Goal: Task Accomplishment & Management: Use online tool/utility

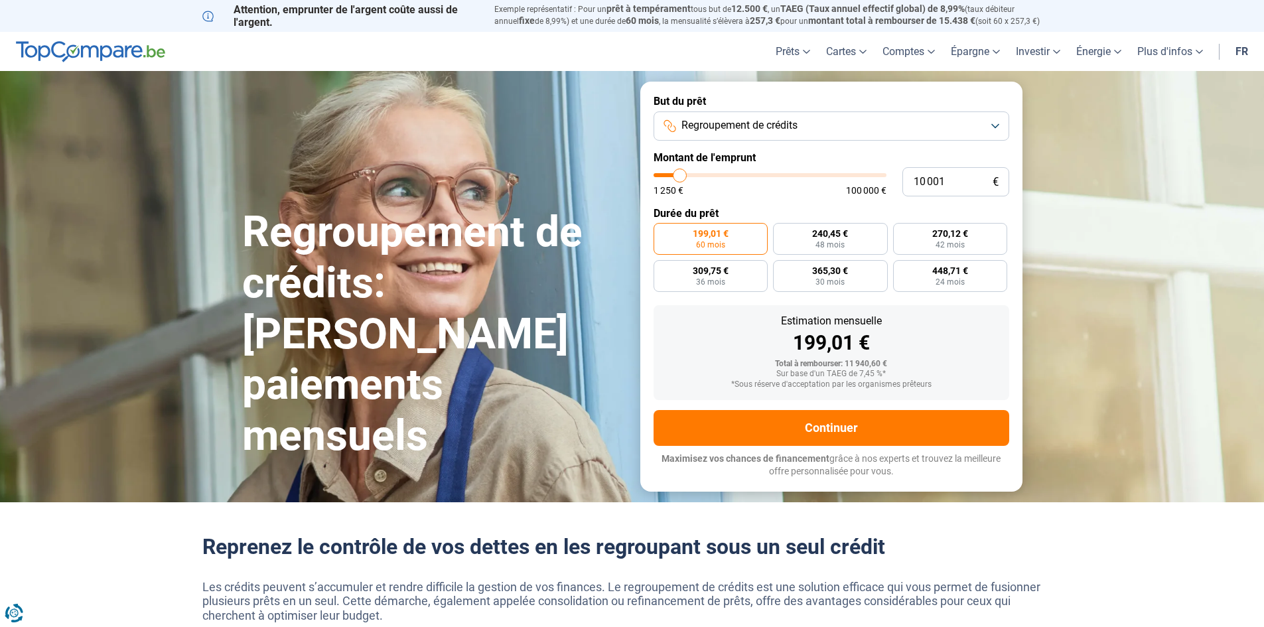
type input "11 500"
type input "11500"
type input "11 250"
type input "11250"
type input "10 250"
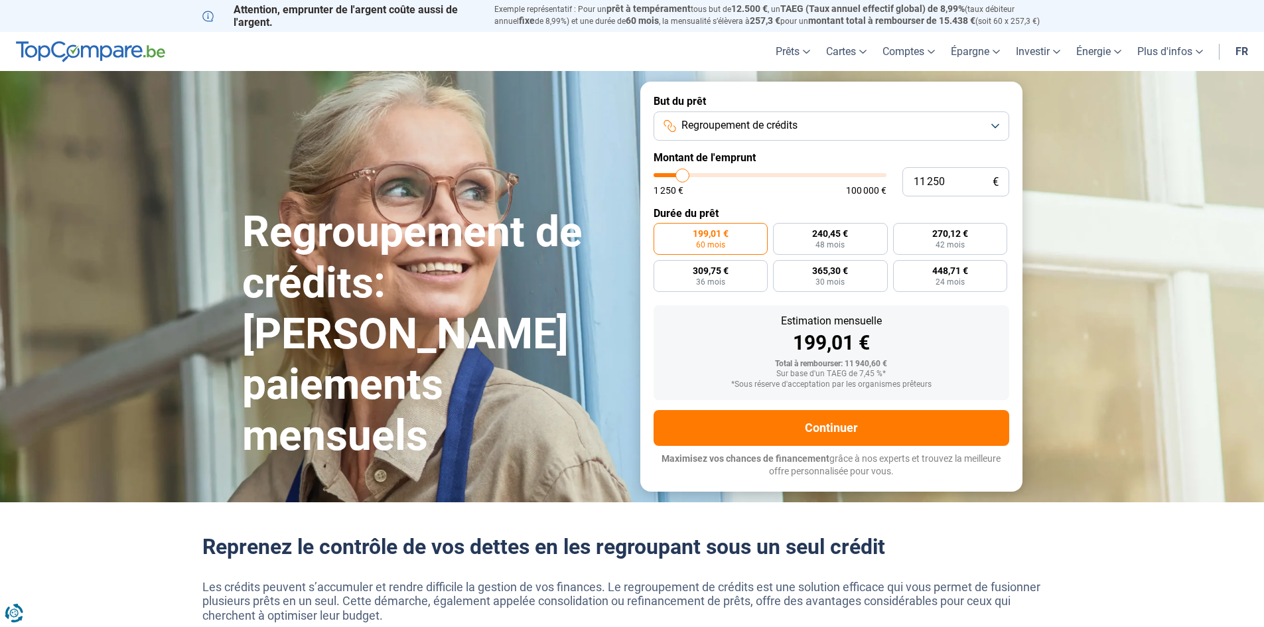
type input "10250"
type input "10 000"
type input "10000"
type input "9 500"
type input "9500"
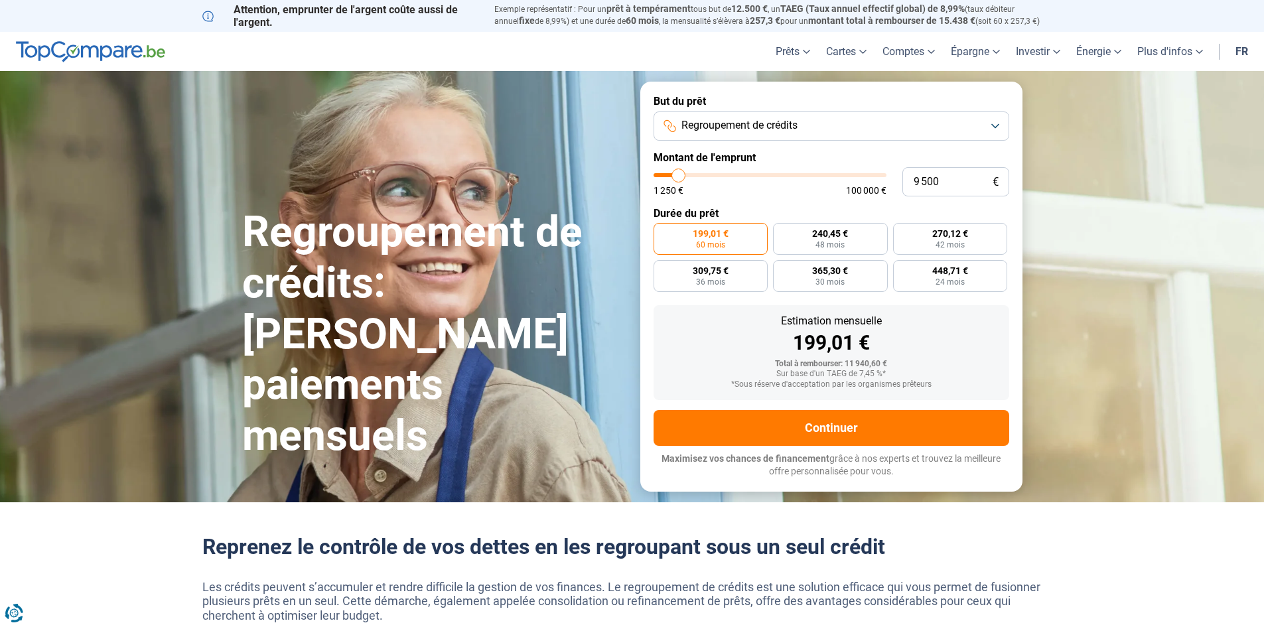
type input "9 000"
type input "9000"
type input "8 750"
type input "8750"
type input "8 250"
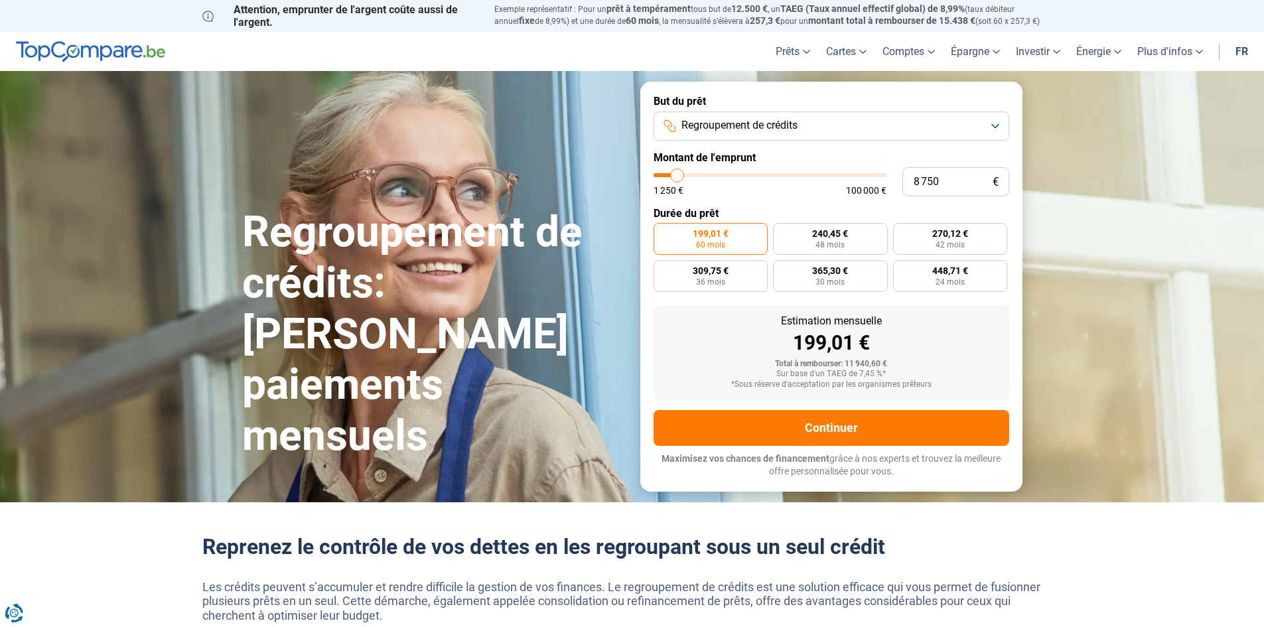
type input "8250"
type input "8 000"
type input "8000"
type input "7 500"
type input "7500"
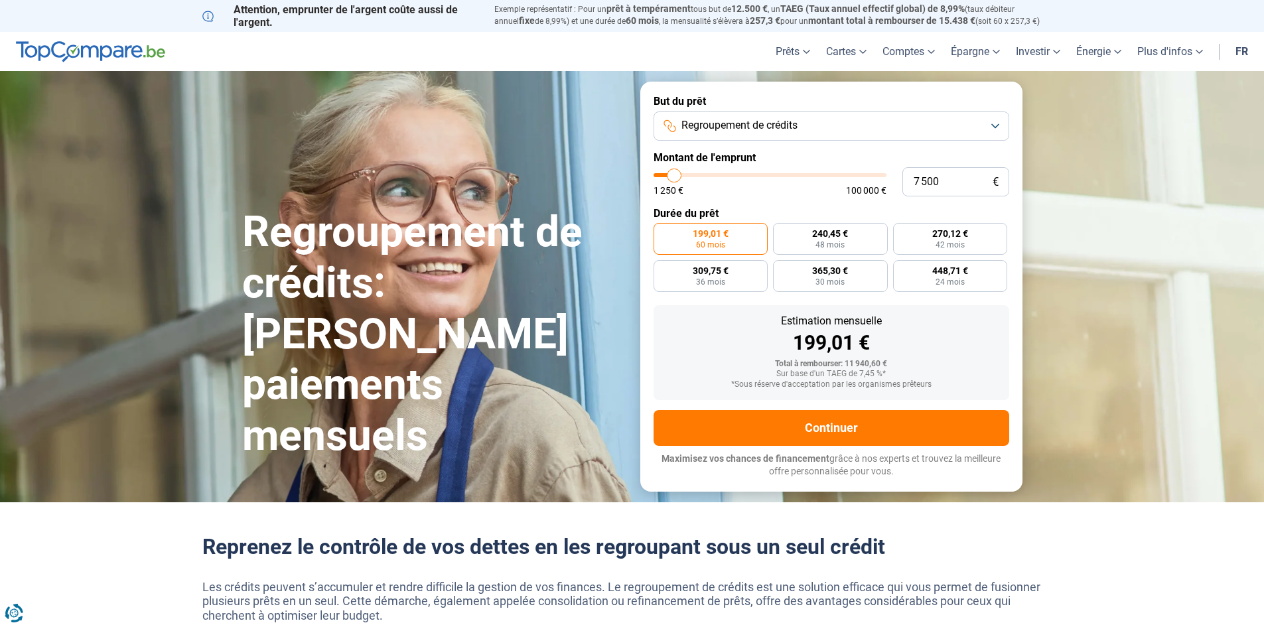
type input "7 250"
type input "7250"
type input "7 000"
type input "7000"
type input "6 750"
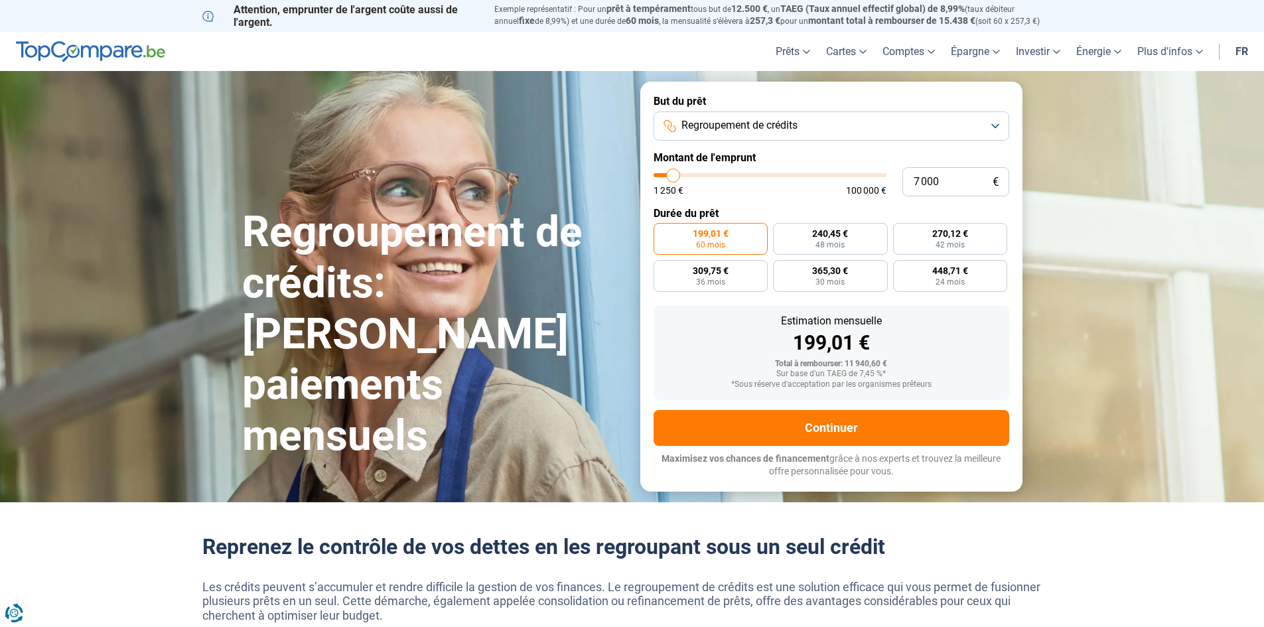
type input "6750"
type input "6 500"
drag, startPoint x: 684, startPoint y: 176, endPoint x: 672, endPoint y: 180, distance: 12.8
type input "6500"
click at [672, 177] on input "range" at bounding box center [770, 175] width 233 height 4
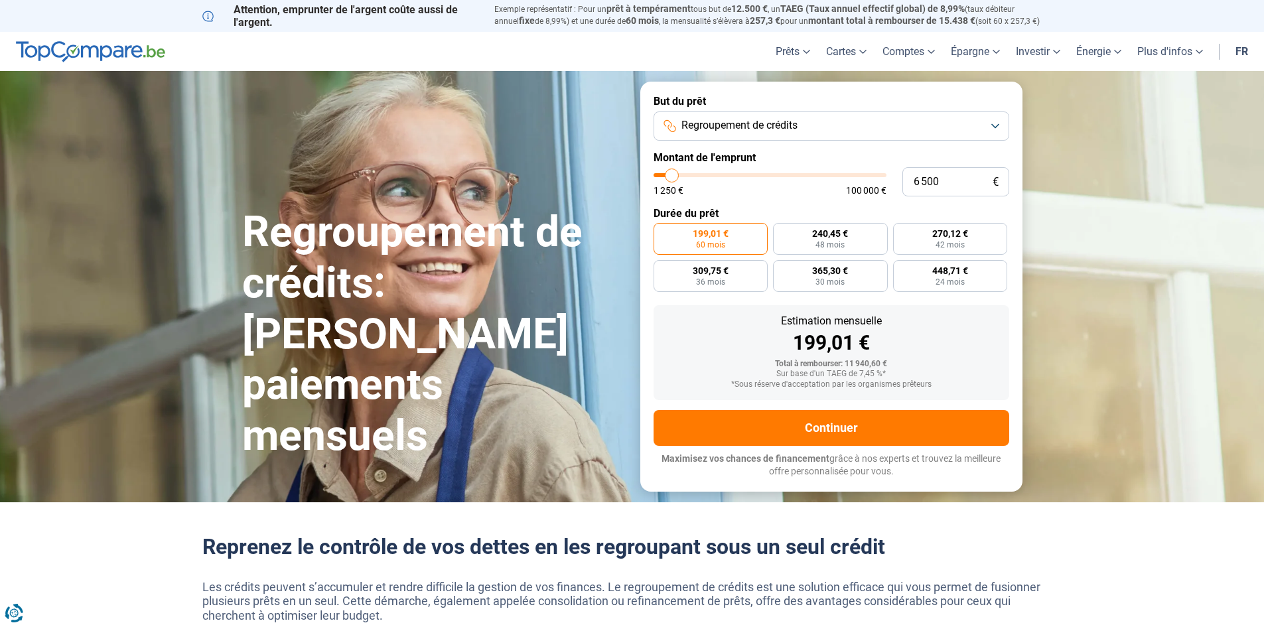
radio input "true"
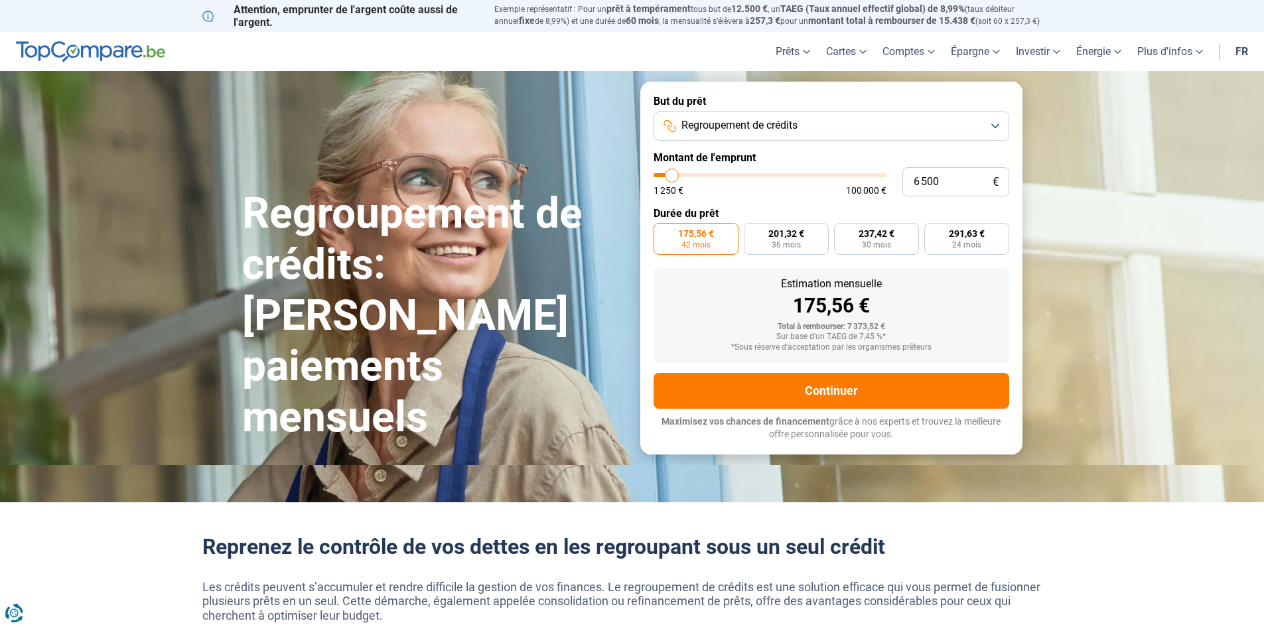
click at [721, 123] on span "Regroupement de crédits" at bounding box center [739, 125] width 116 height 15
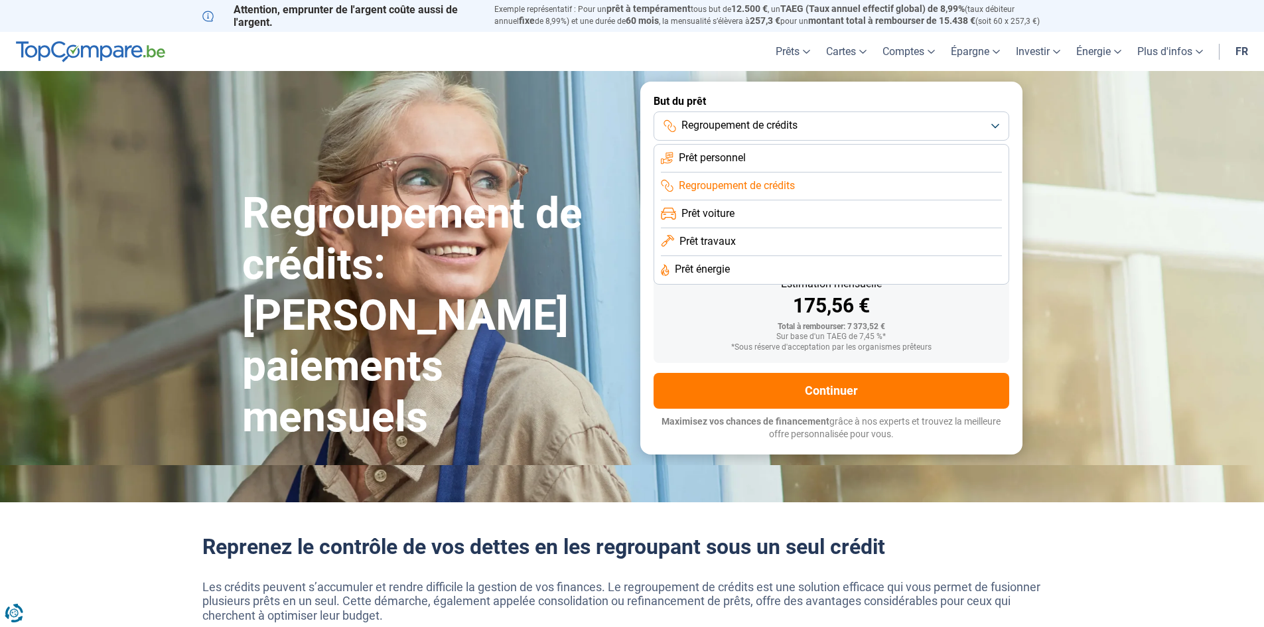
click at [721, 123] on span "Regroupement de crédits" at bounding box center [739, 125] width 116 height 15
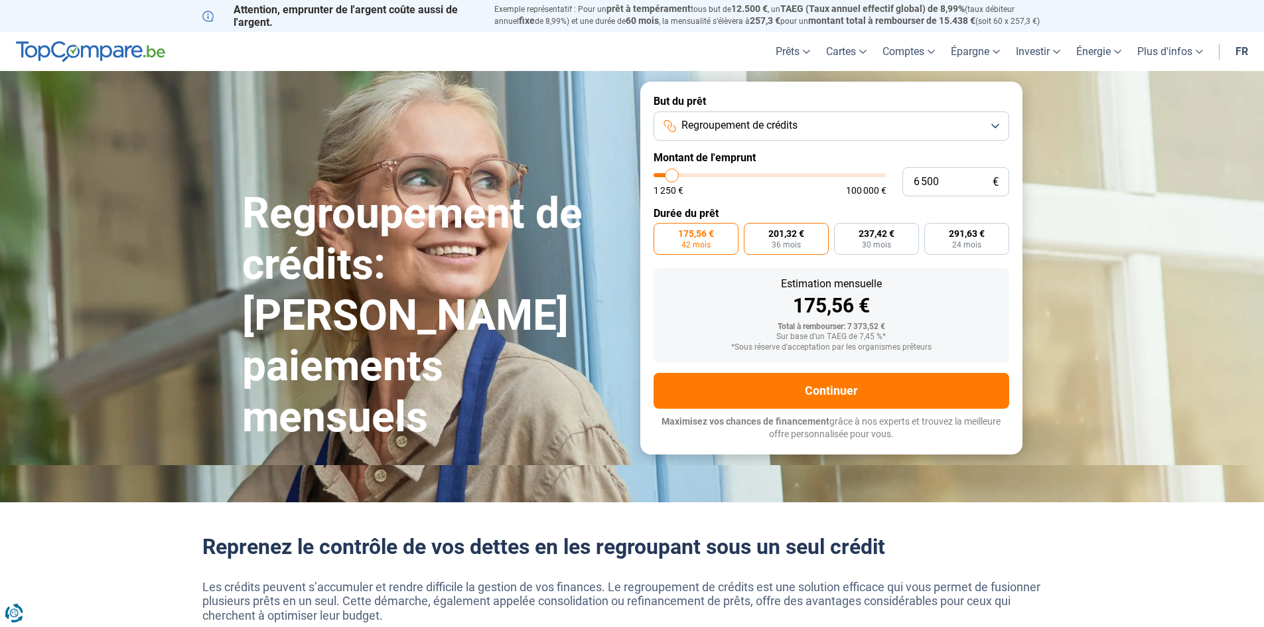
click at [805, 244] on label "201,32 € 36 mois" at bounding box center [786, 239] width 85 height 32
click at [752, 232] on input "201,32 € 36 mois" at bounding box center [748, 227] width 9 height 9
radio input "true"
type input "17 000"
type input "17000"
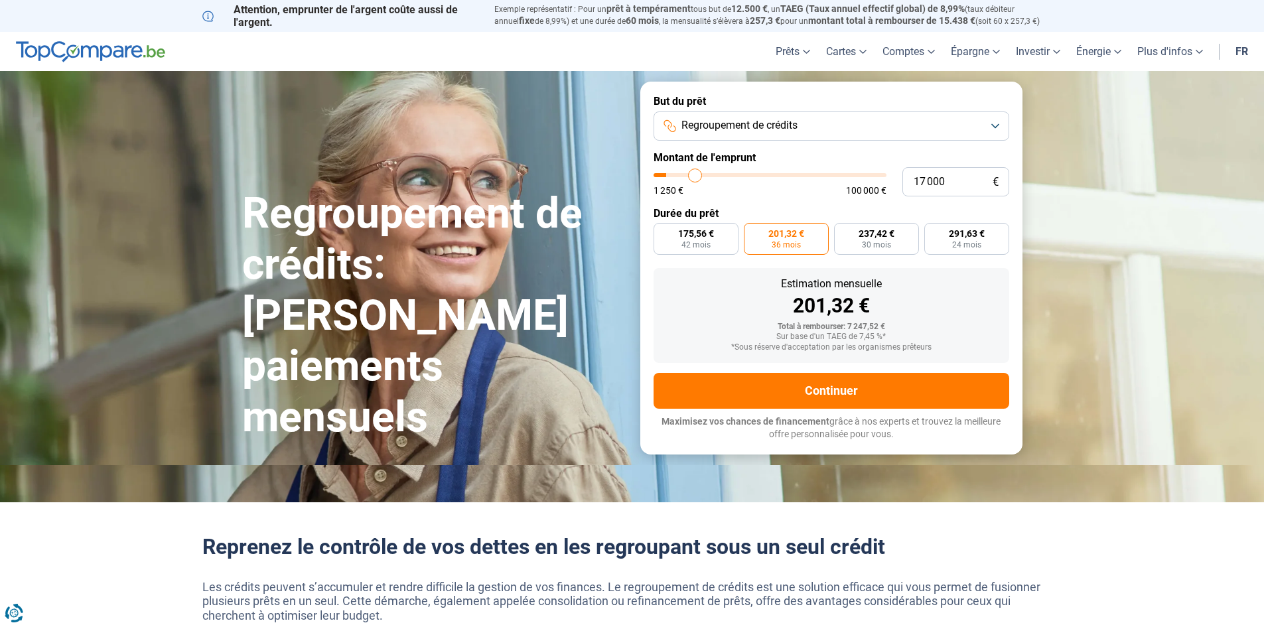
type input "17 500"
type input "17500"
click at [696, 177] on input "range" at bounding box center [770, 175] width 233 height 4
radio input "false"
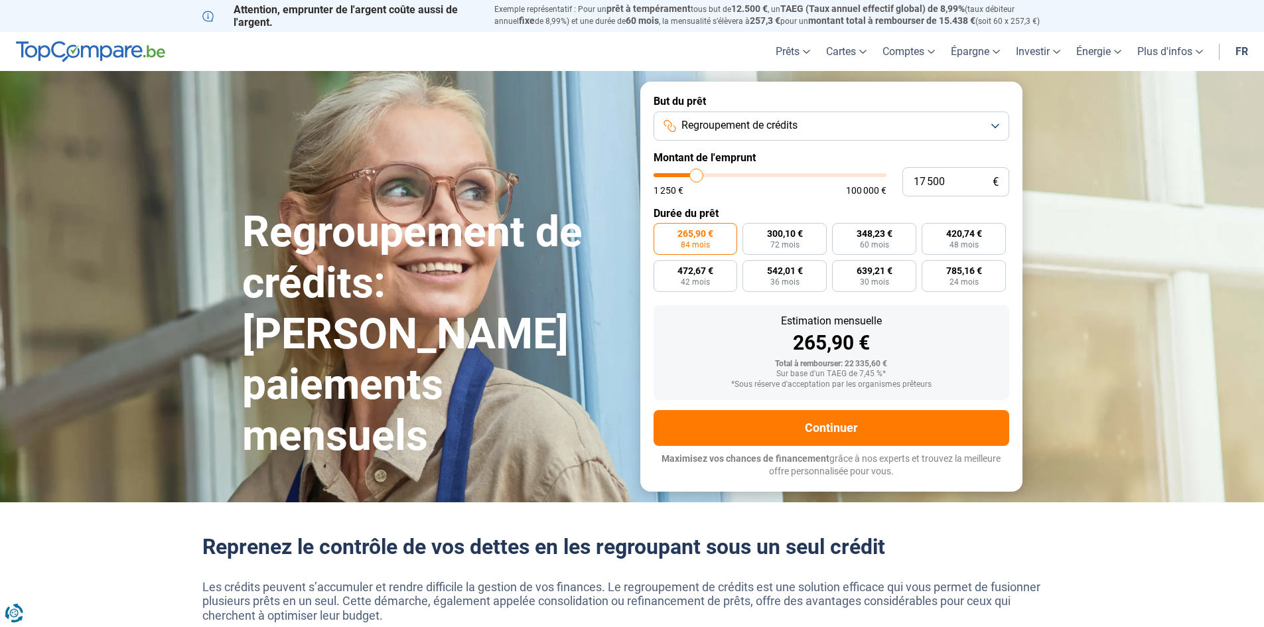
type input "14 750"
type input "14750"
click at [691, 177] on input "range" at bounding box center [770, 175] width 233 height 4
radio input "true"
type input "10 000"
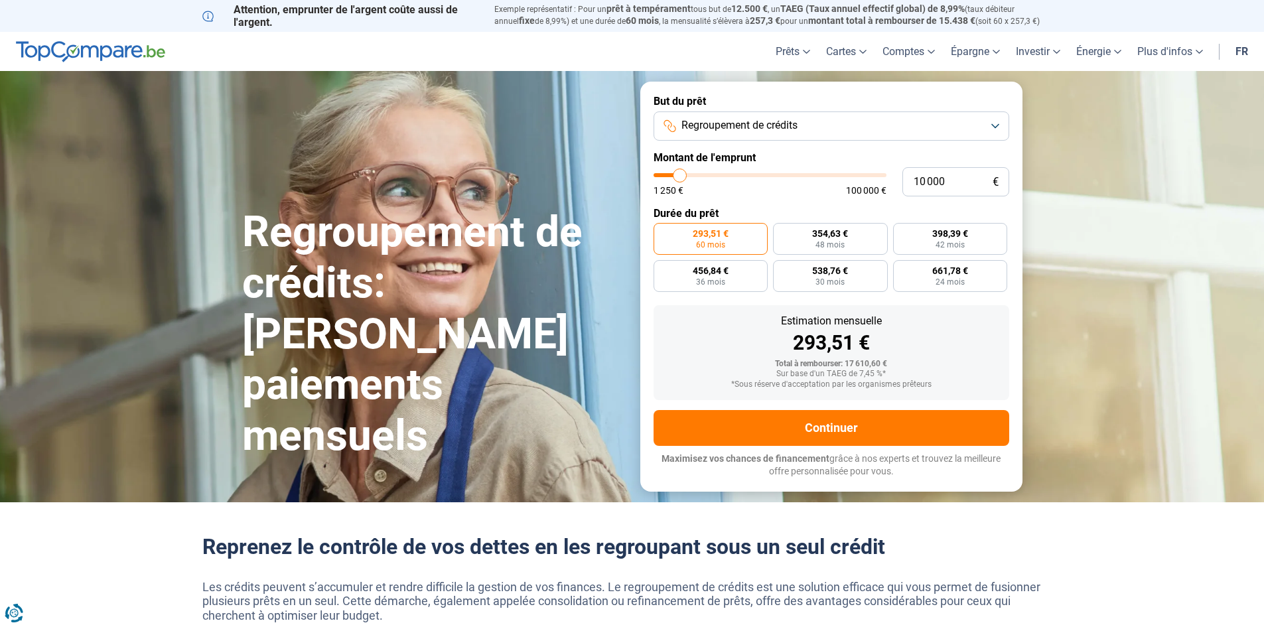
type input "10000"
click at [679, 177] on input "range" at bounding box center [770, 175] width 233 height 4
radio input "true"
type input "18 250"
type input "18250"
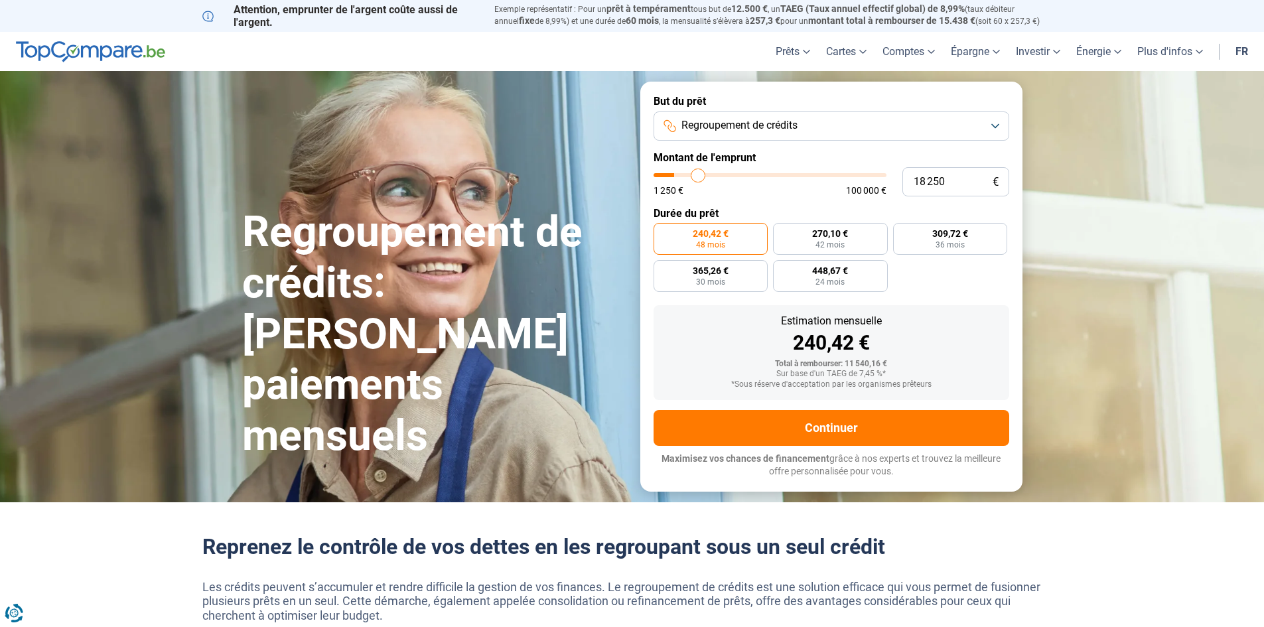
click at [698, 176] on input "range" at bounding box center [770, 175] width 233 height 4
radio input "false"
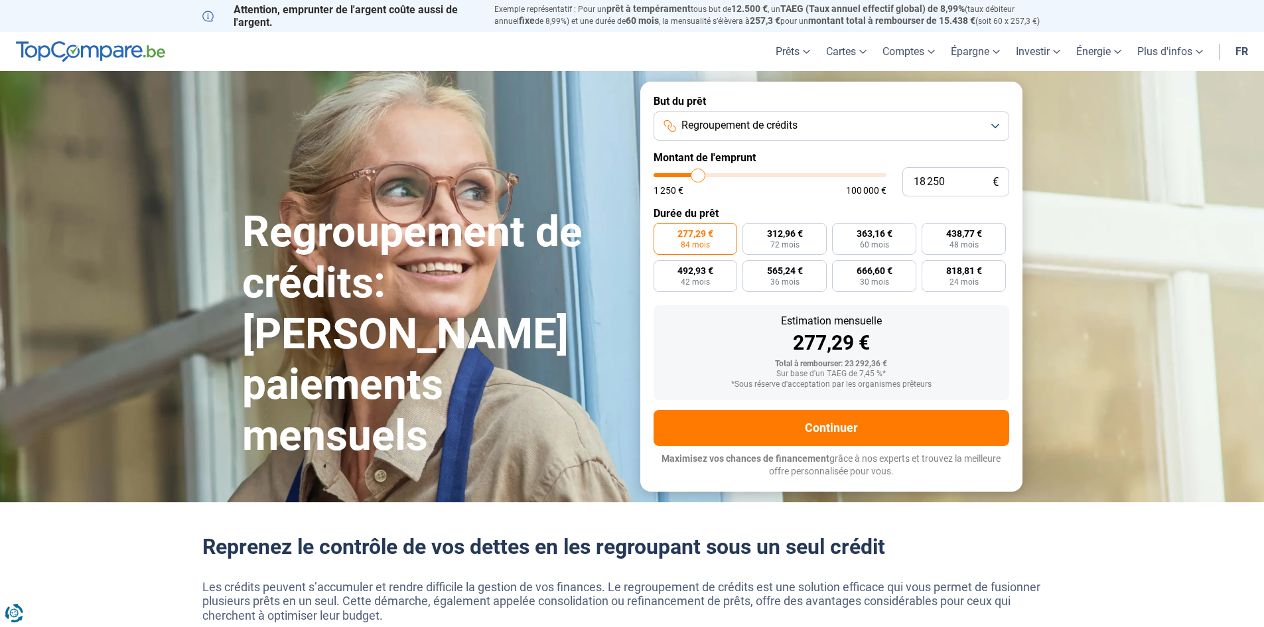
type input "14 750"
type input "14750"
click at [690, 175] on input "range" at bounding box center [770, 175] width 233 height 4
radio input "true"
type input "17 750"
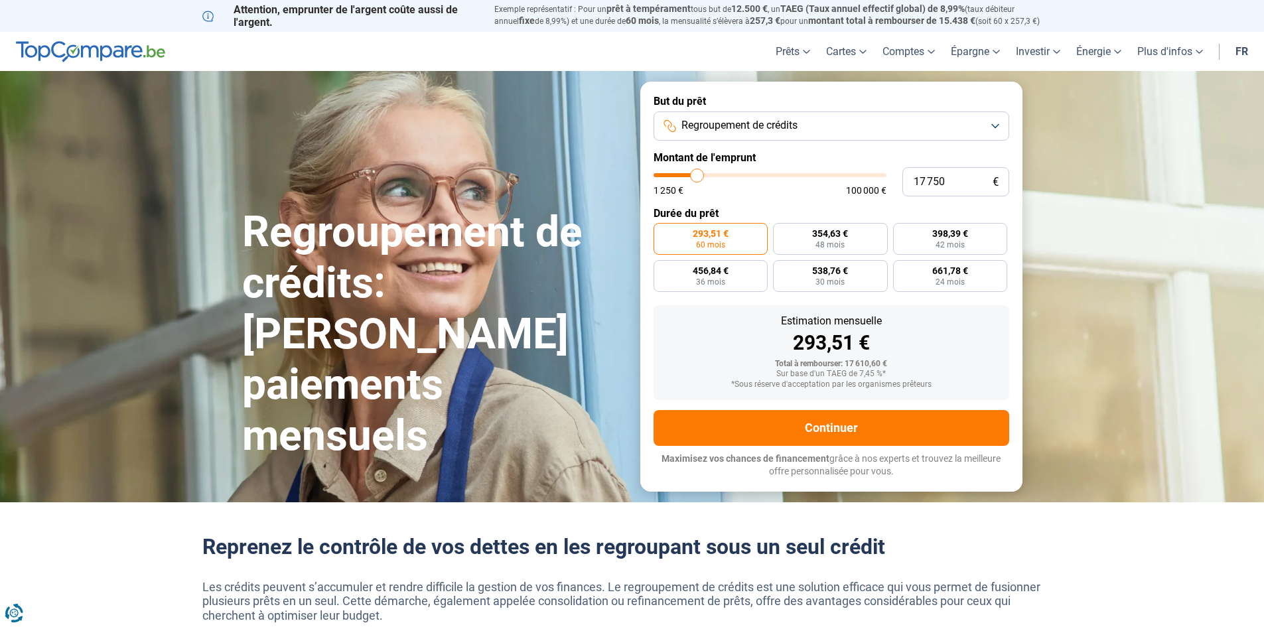
type input "17750"
click at [697, 175] on input "range" at bounding box center [770, 175] width 233 height 4
radio input "false"
type input "15750"
click at [693, 176] on input "range" at bounding box center [770, 175] width 233 height 4
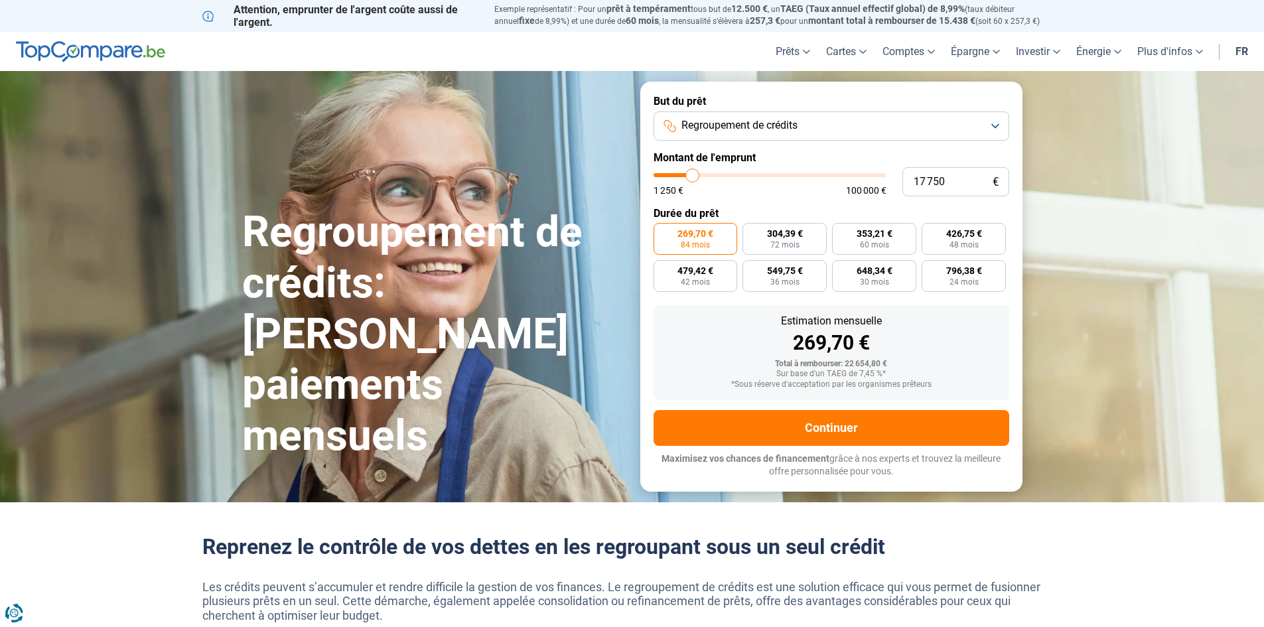
type input "15 750"
